Goal: Information Seeking & Learning: Learn about a topic

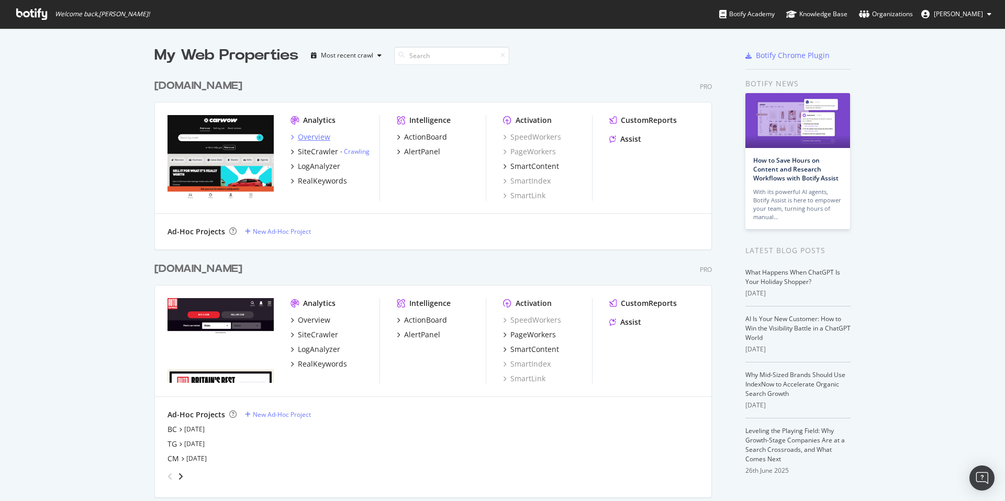
click at [315, 133] on div "Overview" at bounding box center [314, 137] width 32 height 10
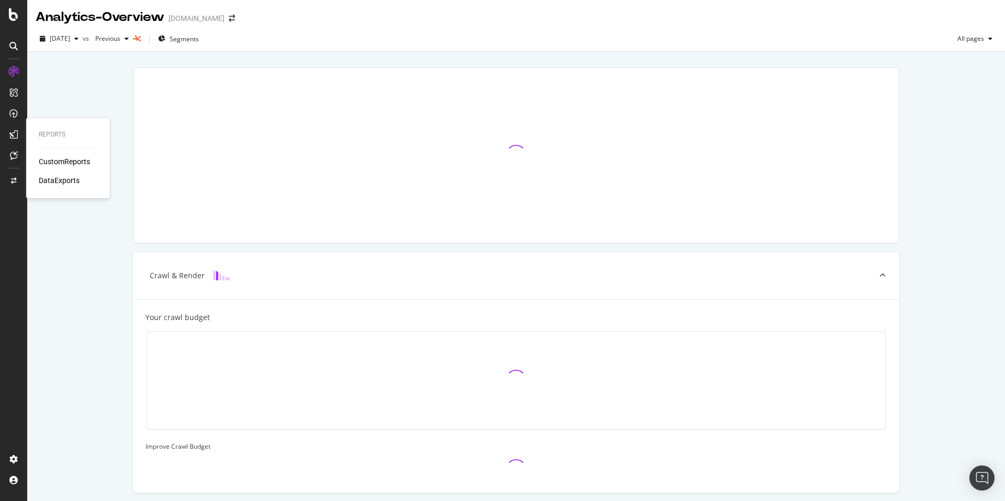
click at [54, 158] on div "CustomReports" at bounding box center [64, 161] width 51 height 10
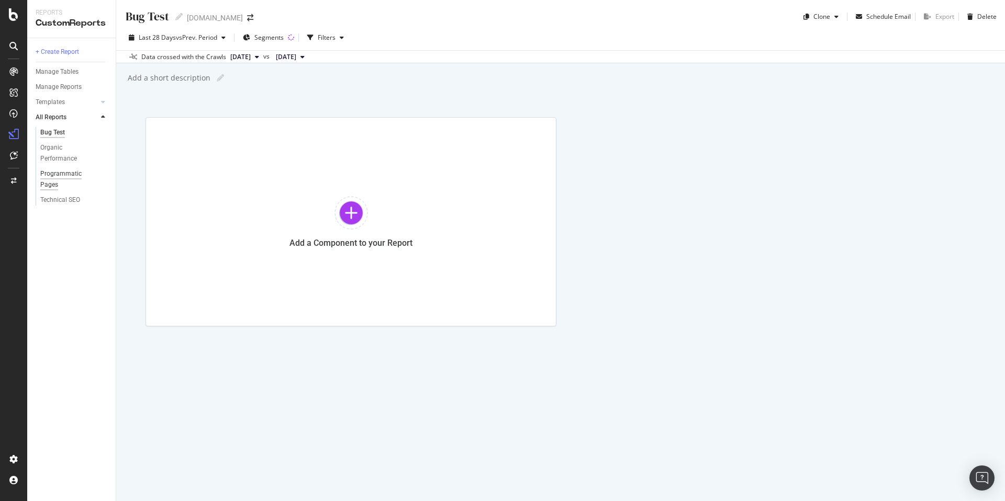
click at [65, 172] on div "Programmatic Pages" at bounding box center [69, 180] width 58 height 22
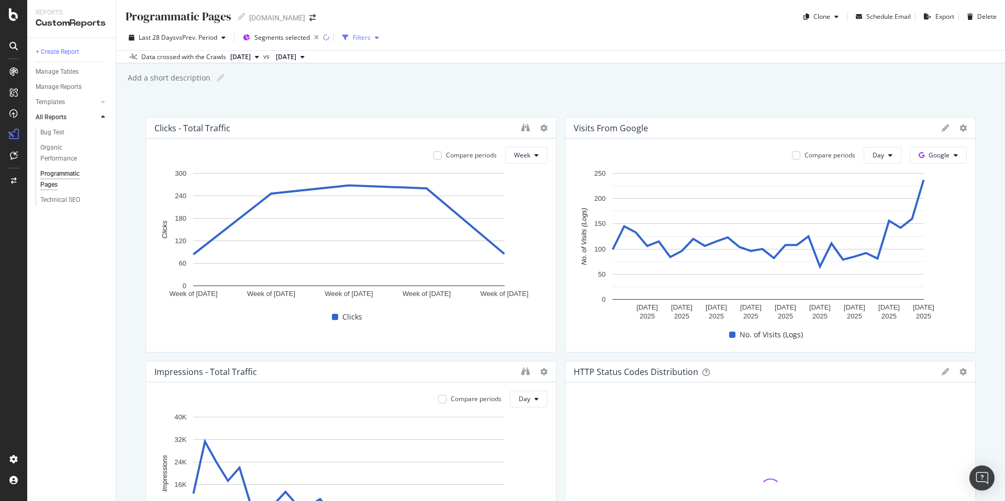
click at [363, 37] on div "Filters" at bounding box center [362, 37] width 18 height 9
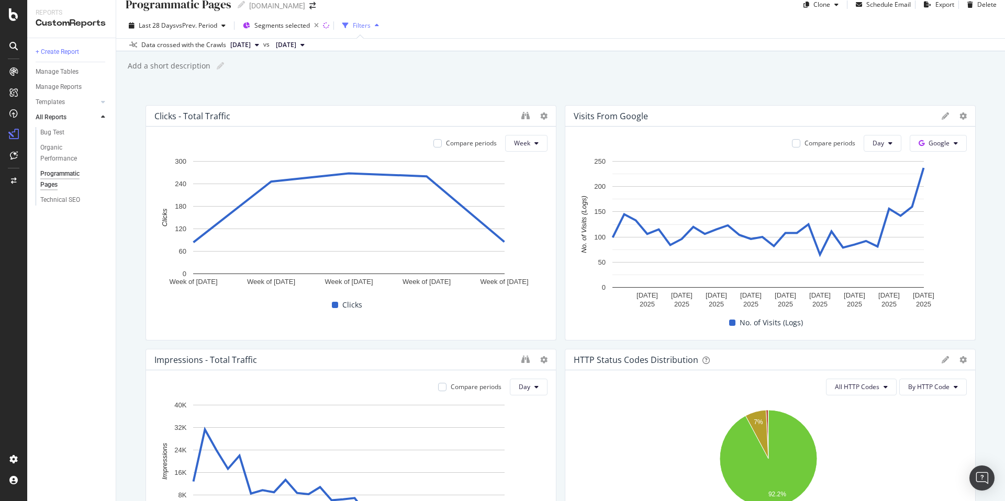
scroll to position [14, 0]
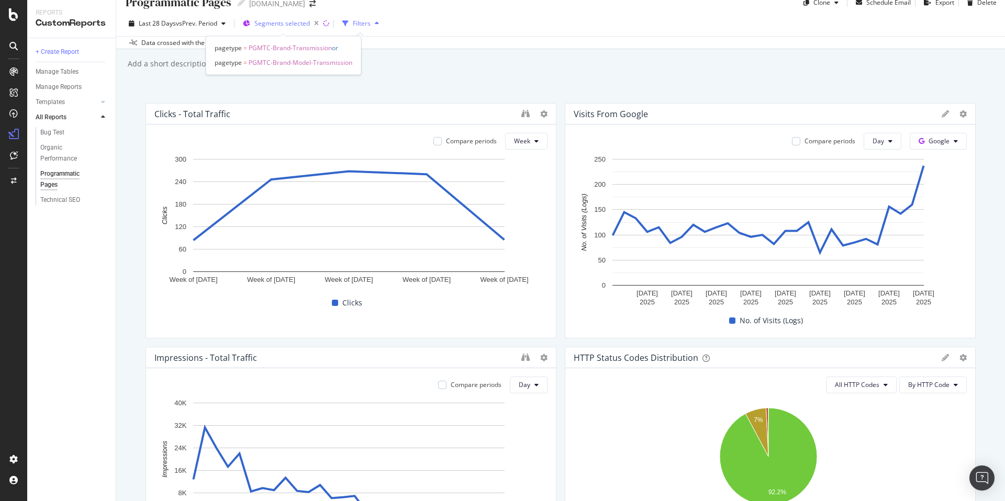
click at [292, 26] on span "Segments selected" at bounding box center [281, 23] width 55 height 9
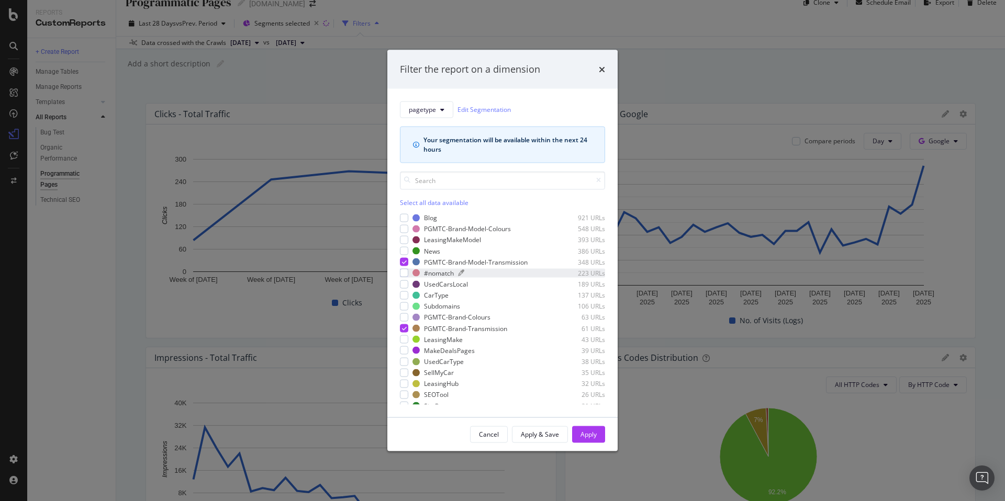
scroll to position [22, 0]
click at [406, 228] on div "modal" at bounding box center [404, 230] width 8 height 8
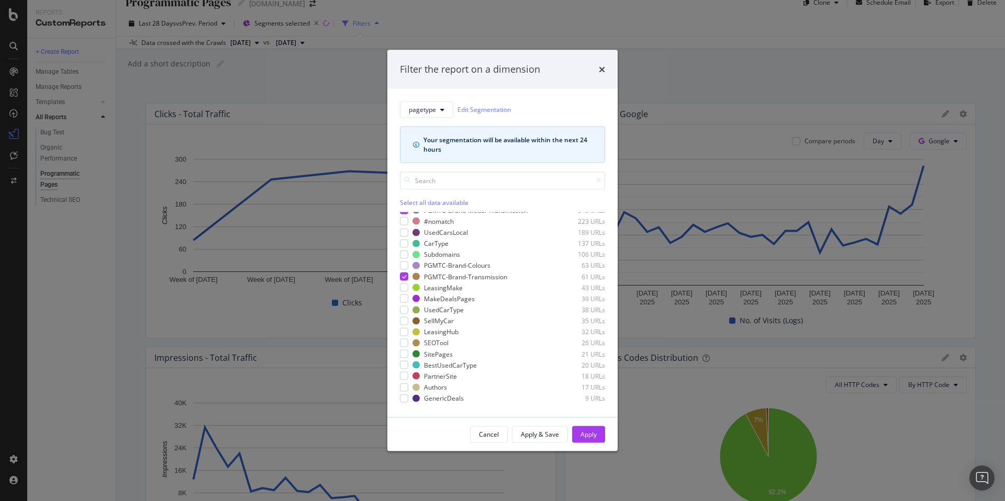
scroll to position [0, 0]
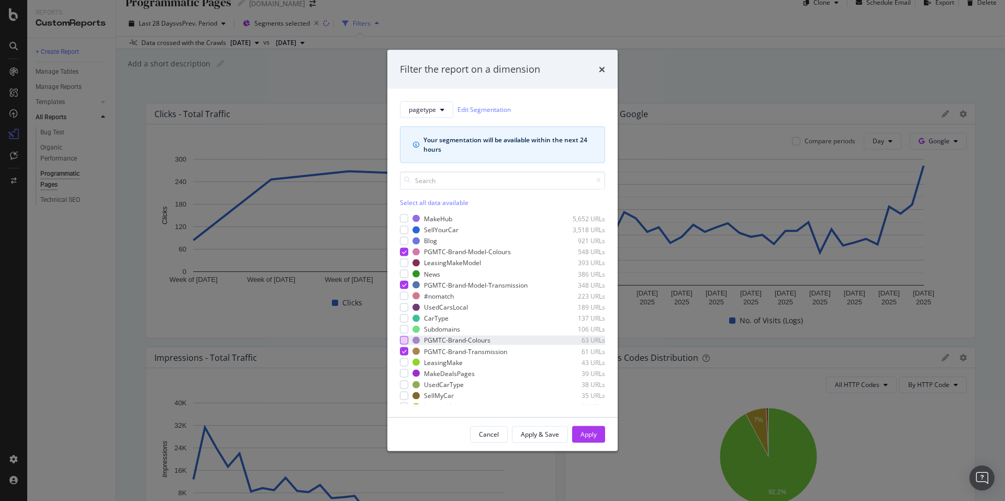
click at [405, 342] on div "modal" at bounding box center [404, 340] width 8 height 8
click at [587, 433] on div "Apply" at bounding box center [588, 434] width 16 height 9
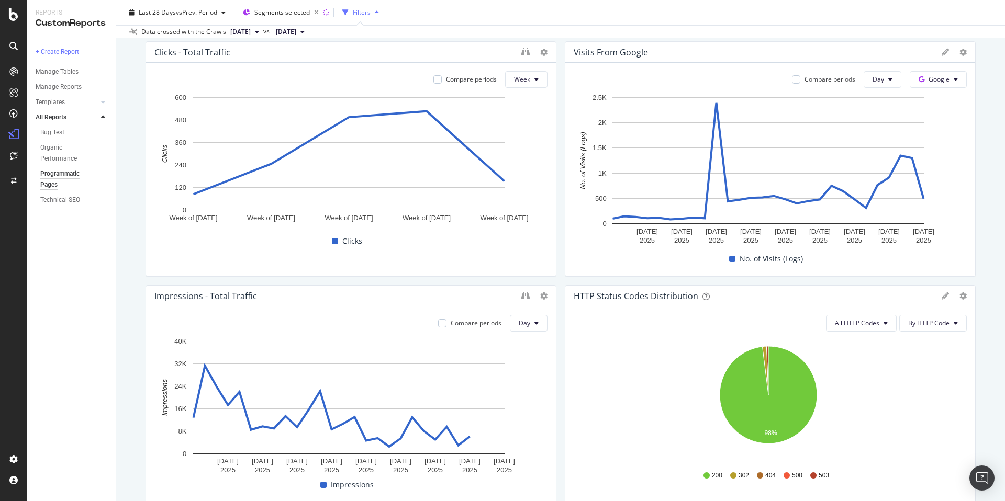
scroll to position [15, 0]
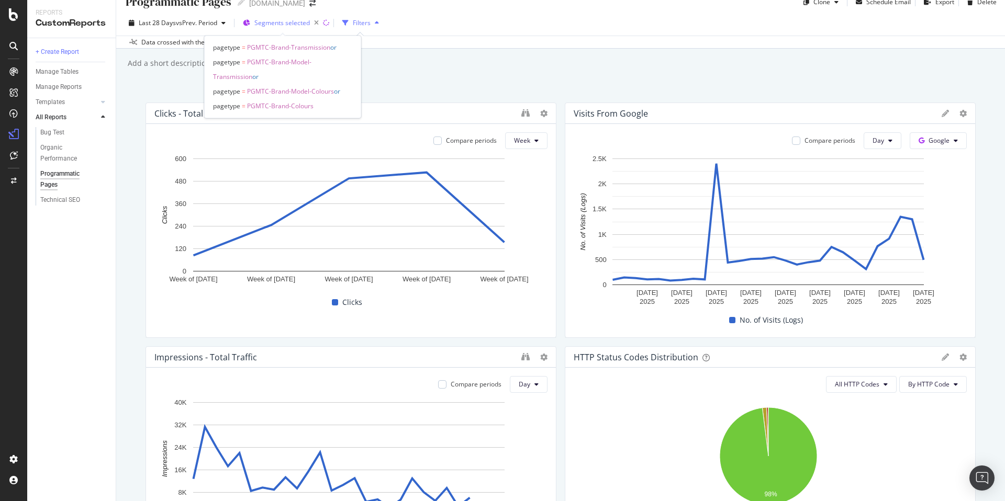
click at [287, 22] on span "Segments selected" at bounding box center [281, 22] width 55 height 9
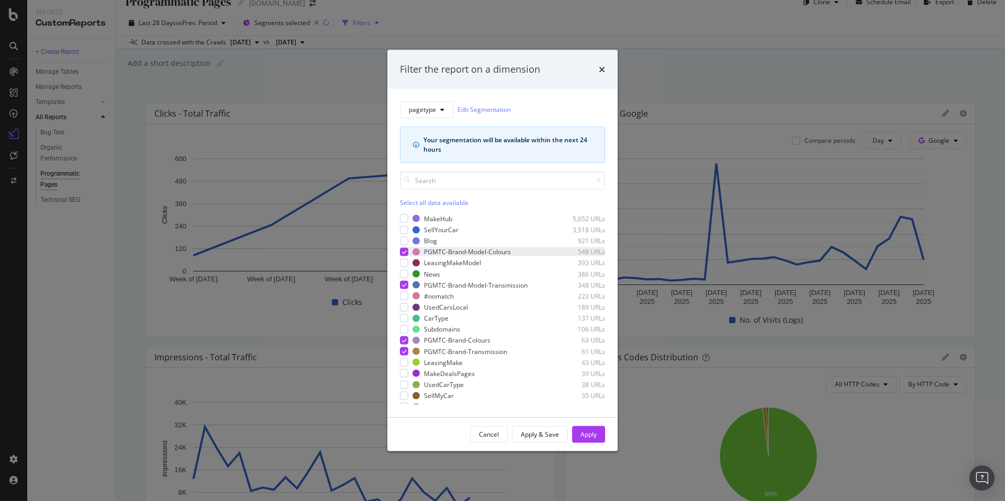
click at [403, 250] on icon "modal" at bounding box center [404, 251] width 5 height 5
click at [405, 339] on icon "modal" at bounding box center [404, 340] width 5 height 5
click at [588, 437] on div "Apply" at bounding box center [588, 434] width 16 height 9
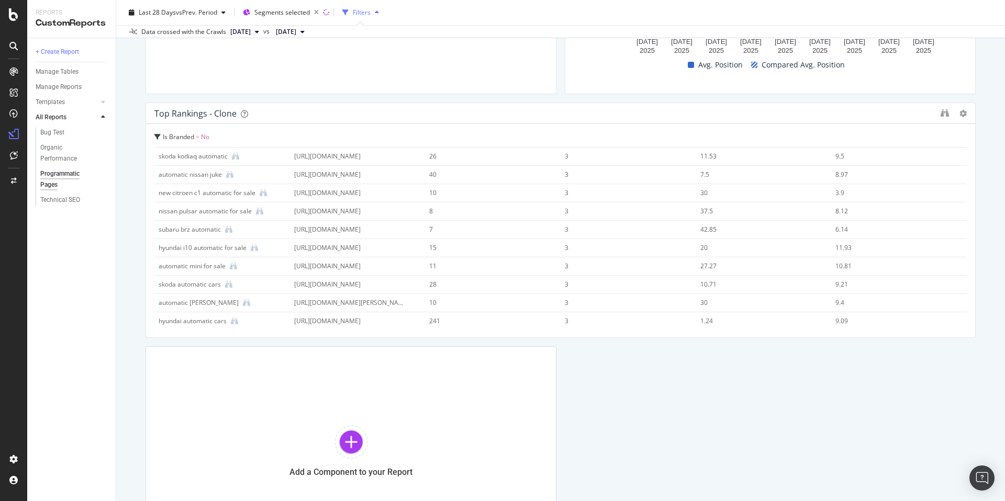
scroll to position [750, 0]
click at [940, 114] on icon "binoculars" at bounding box center [944, 113] width 8 height 8
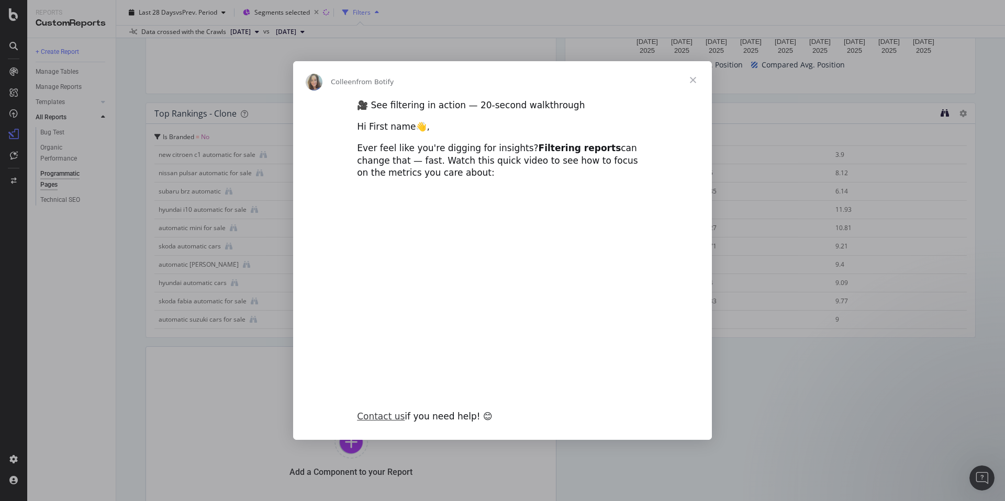
scroll to position [0, 0]
type input "47222"
click at [697, 81] on span "Close" at bounding box center [693, 80] width 38 height 38
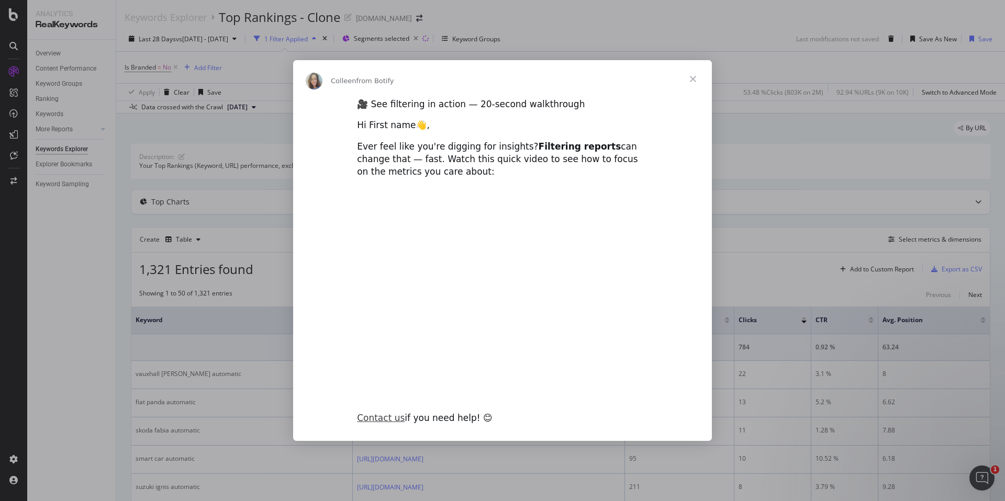
type input "100898"
click at [694, 76] on span "Close" at bounding box center [693, 79] width 38 height 38
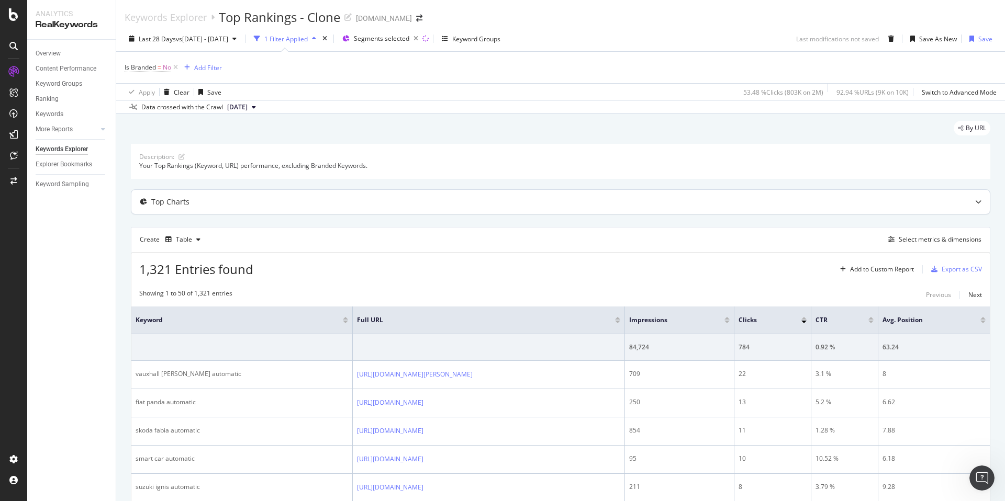
click at [876, 208] on div "Top Charts" at bounding box center [560, 202] width 858 height 24
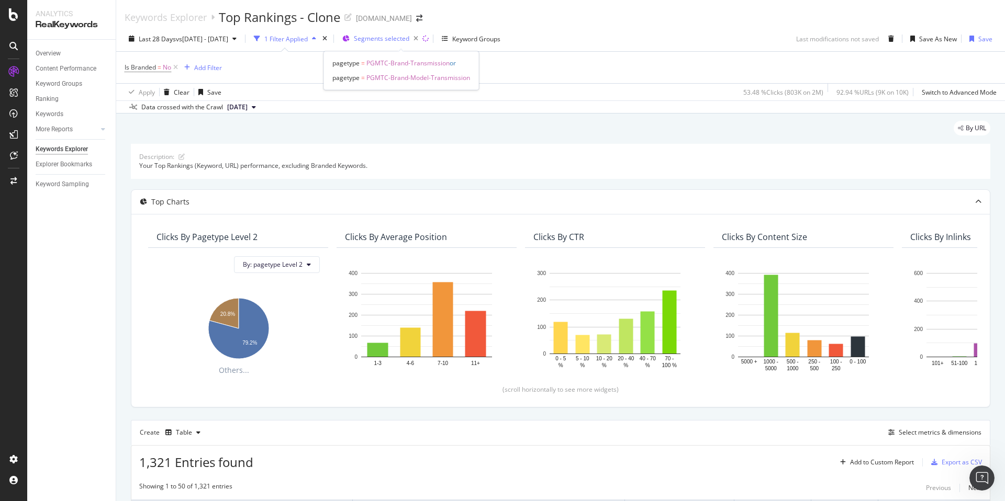
click at [400, 40] on span "Segments selected" at bounding box center [381, 38] width 55 height 9
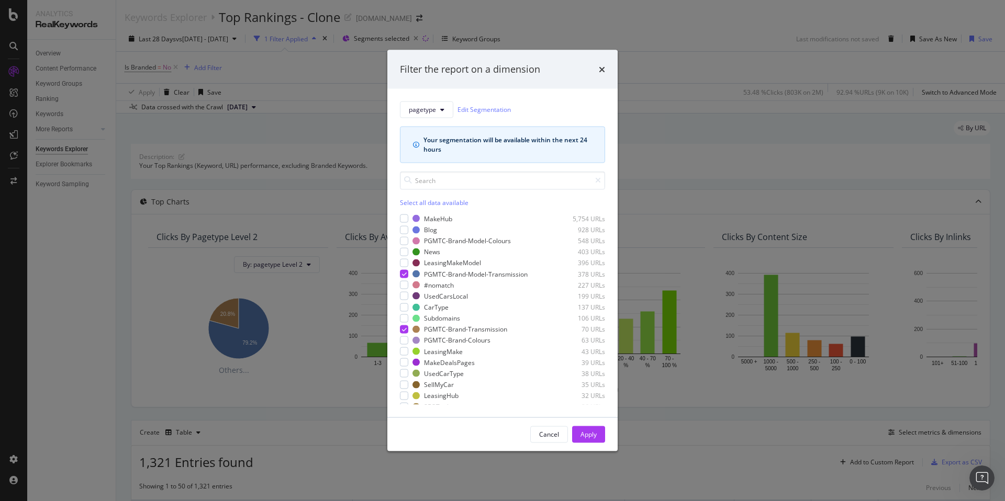
scroll to position [2, 0]
click at [600, 66] on icon "times" at bounding box center [602, 69] width 6 height 8
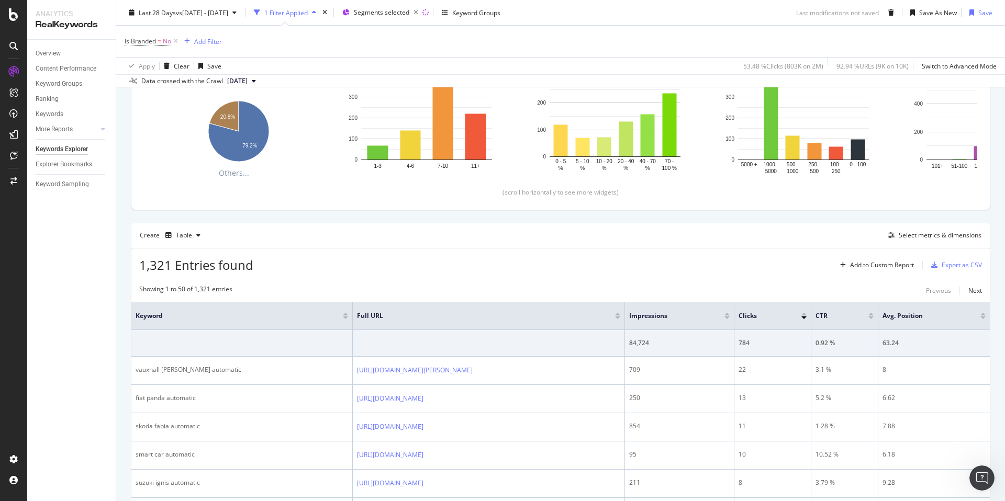
scroll to position [0, 0]
